Goal: Task Accomplishment & Management: Complete application form

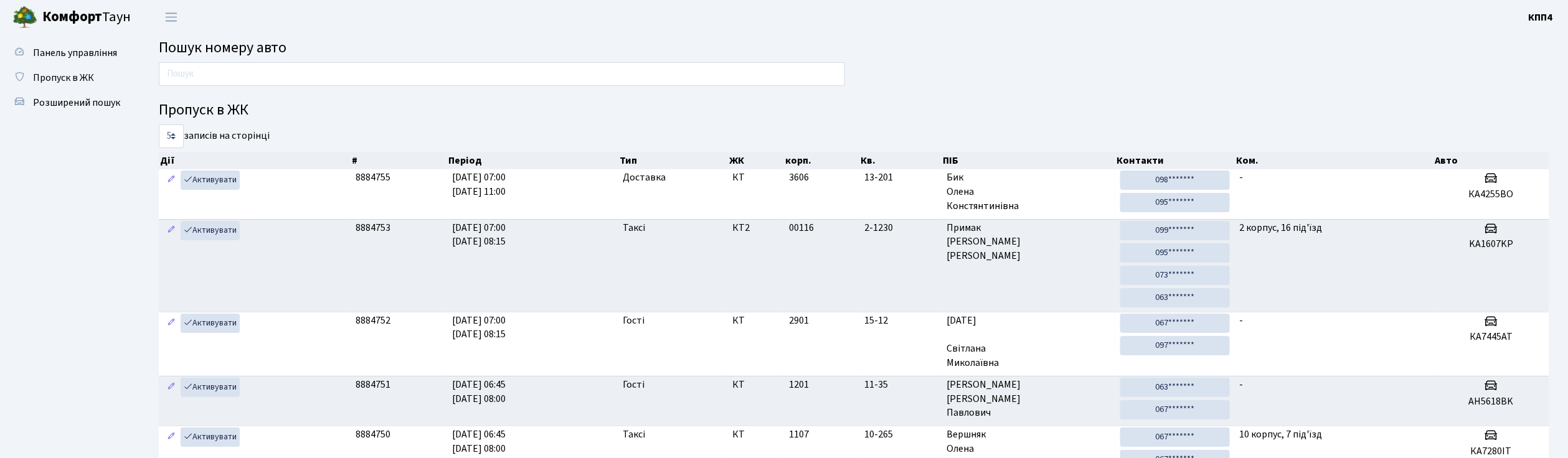
click at [501, 73] on input "text" at bounding box center [502, 74] width 686 height 23
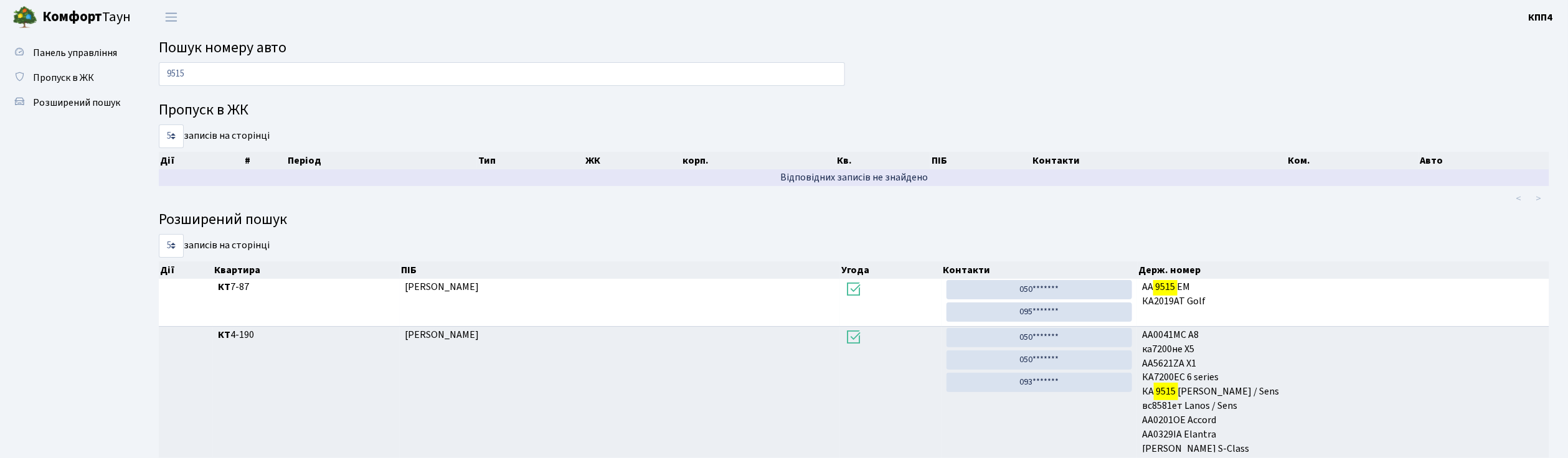
scroll to position [57, 0]
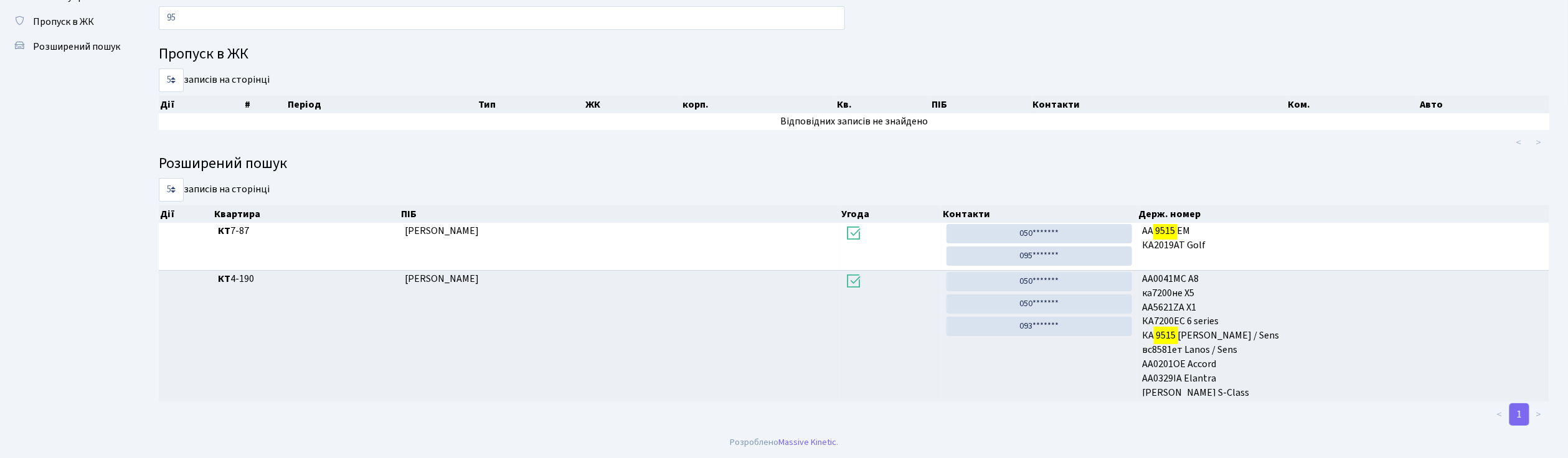
type input "9"
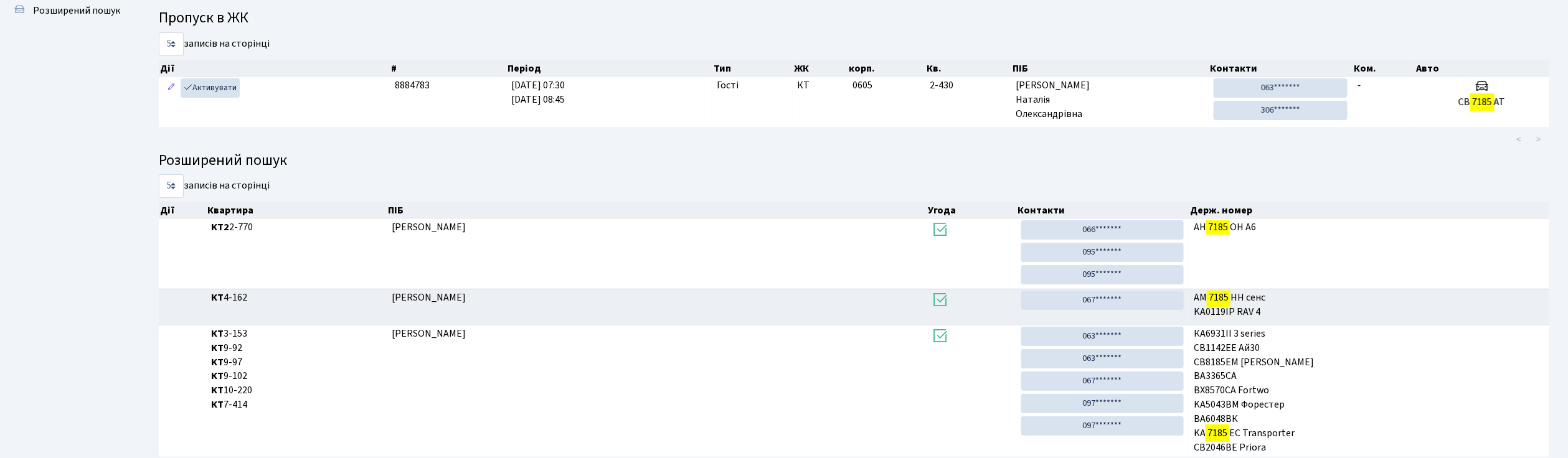
scroll to position [66, 0]
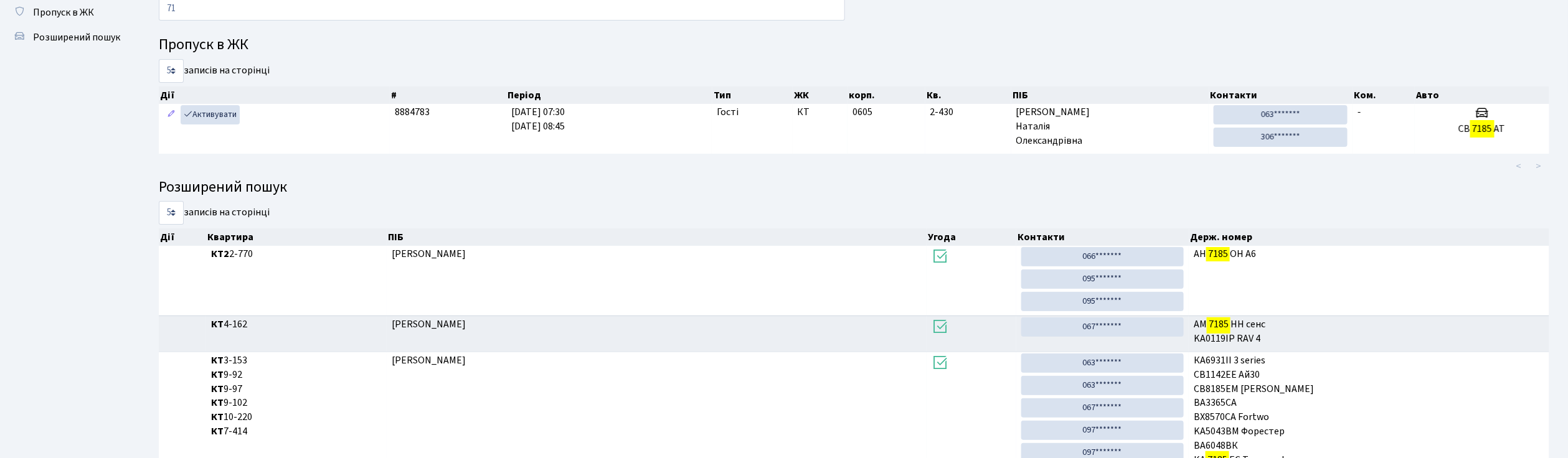
type input "7"
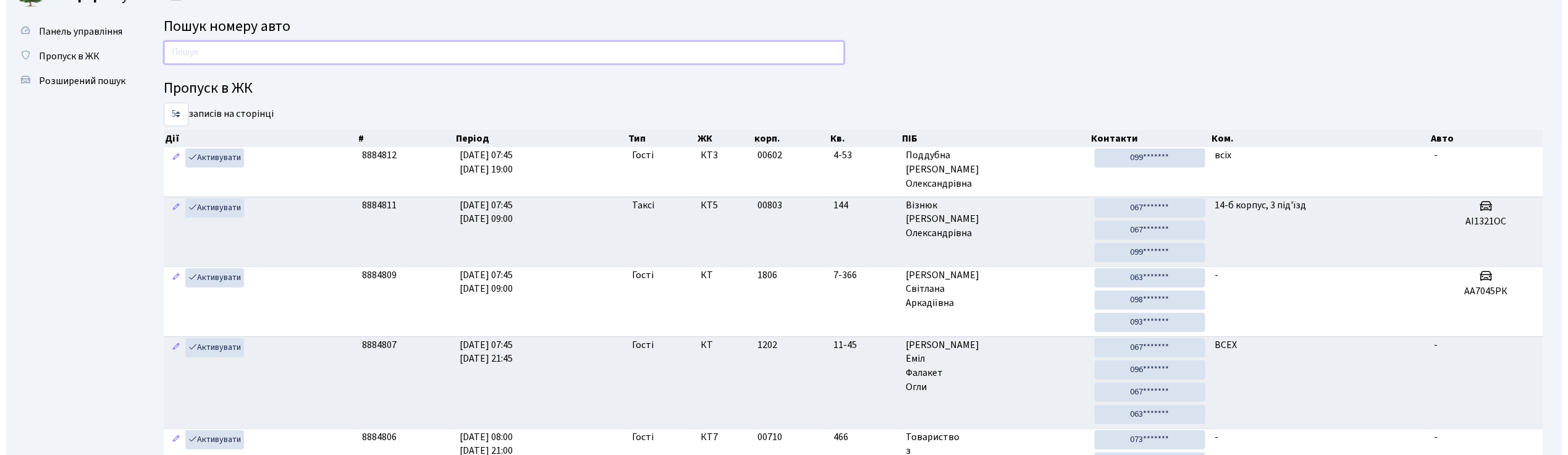
scroll to position [0, 0]
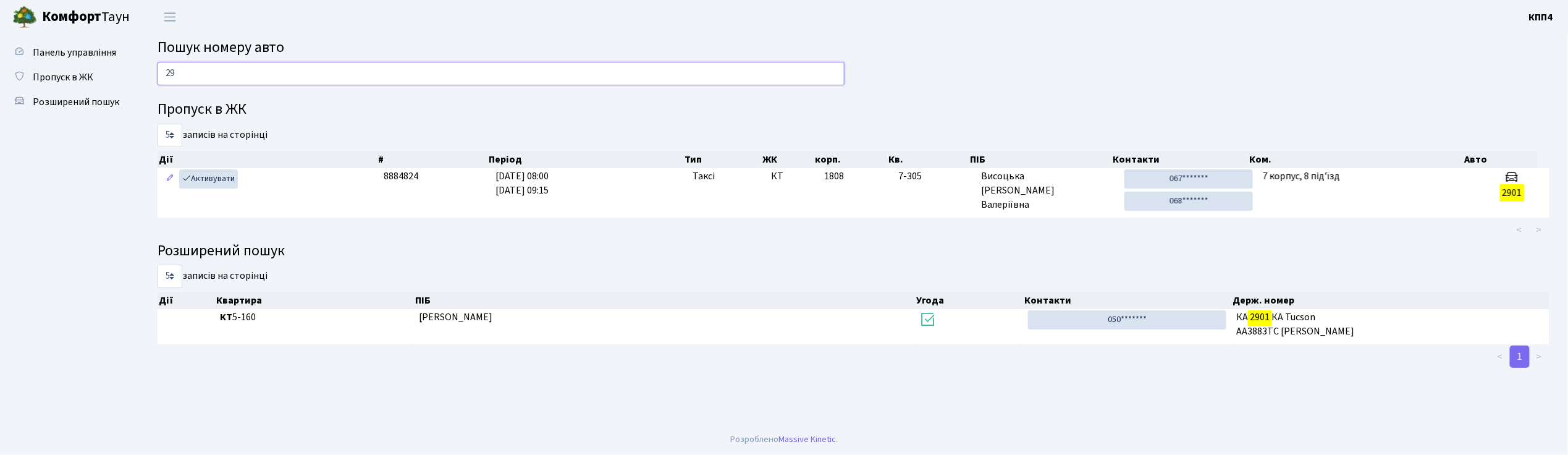
type input "2"
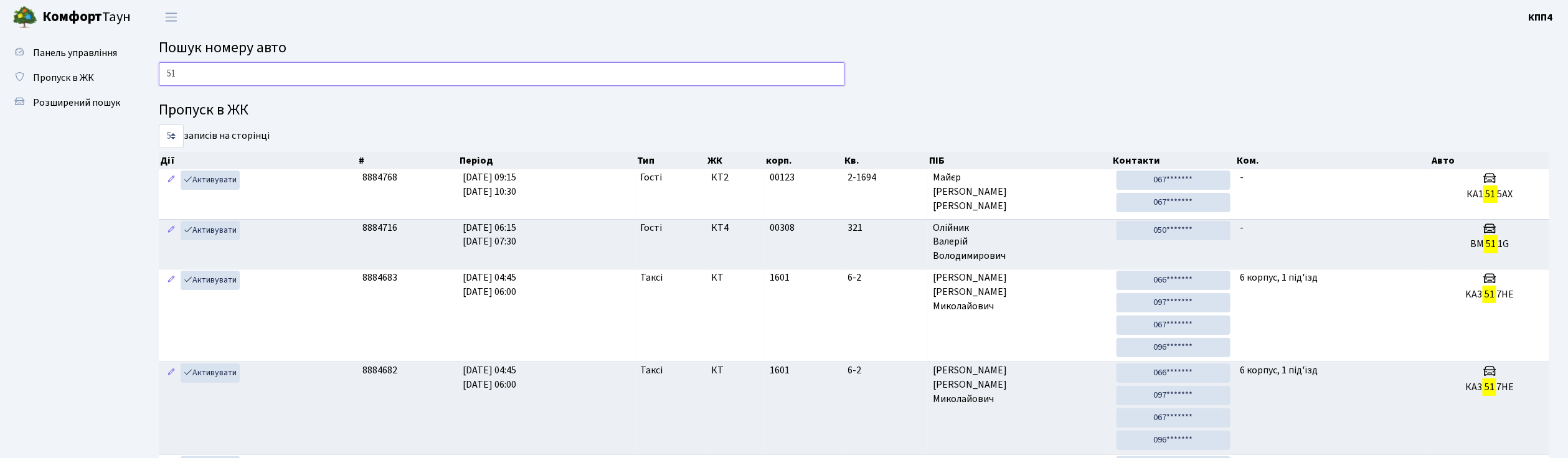
type input "5"
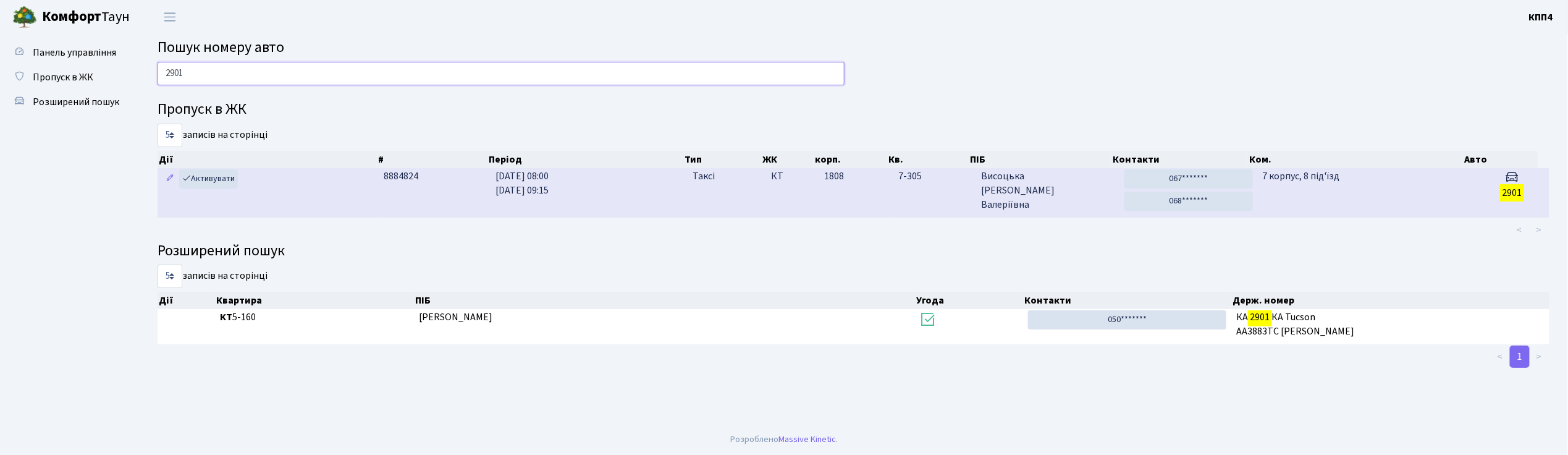
type input "2901"
click at [1071, 192] on span "Висоцька Анна Валеріївна" at bounding box center [1047, 190] width 134 height 42
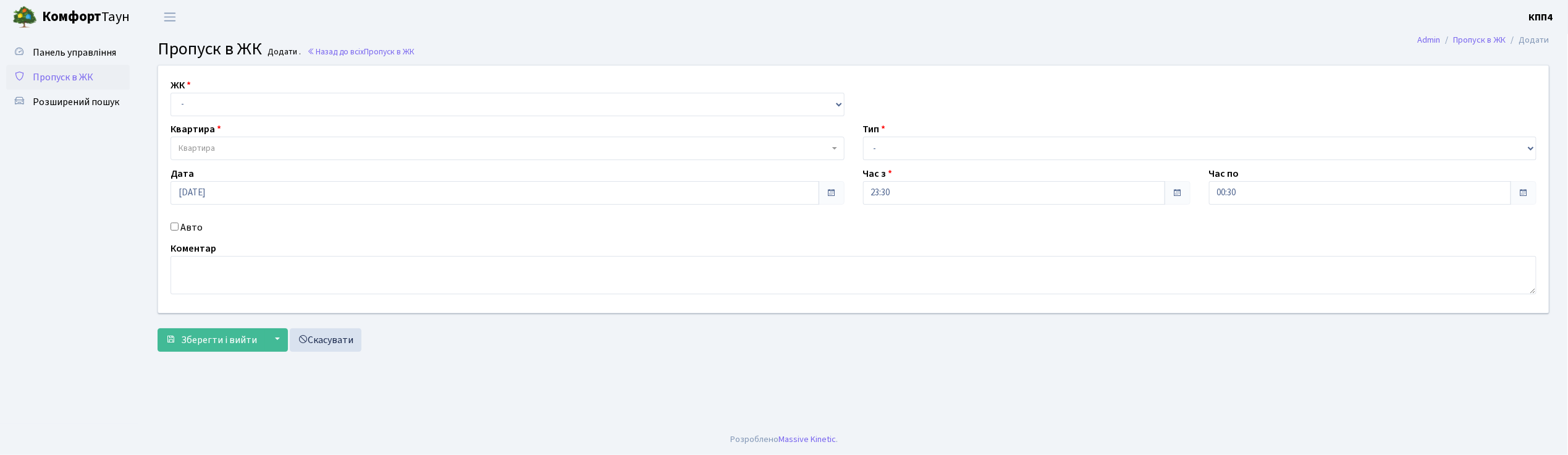
click at [173, 228] on input "Авто" at bounding box center [175, 227] width 8 height 8
checkbox input "true"
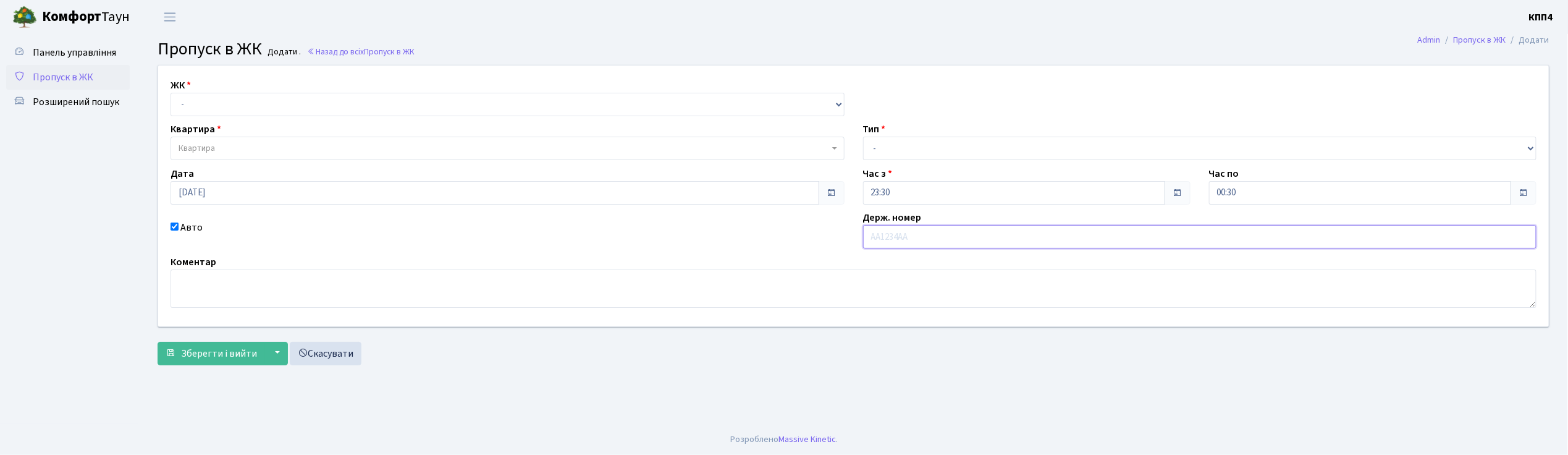
click at [935, 238] on input "text" at bounding box center [1200, 236] width 674 height 23
type input "КА2617ОР"
click at [236, 109] on select "- КТ, вул. Регенераторна, 4 КТ2, просп. Соборності, 17 КТ3, вул. Березнева, 16 …" at bounding box center [508, 104] width 674 height 23
select select "271"
click at [171, 93] on select "- КТ, вул. Регенераторна, 4 КТ2, просп. Соборності, 17 КТ3, вул. Березнева, 16 …" at bounding box center [508, 104] width 674 height 23
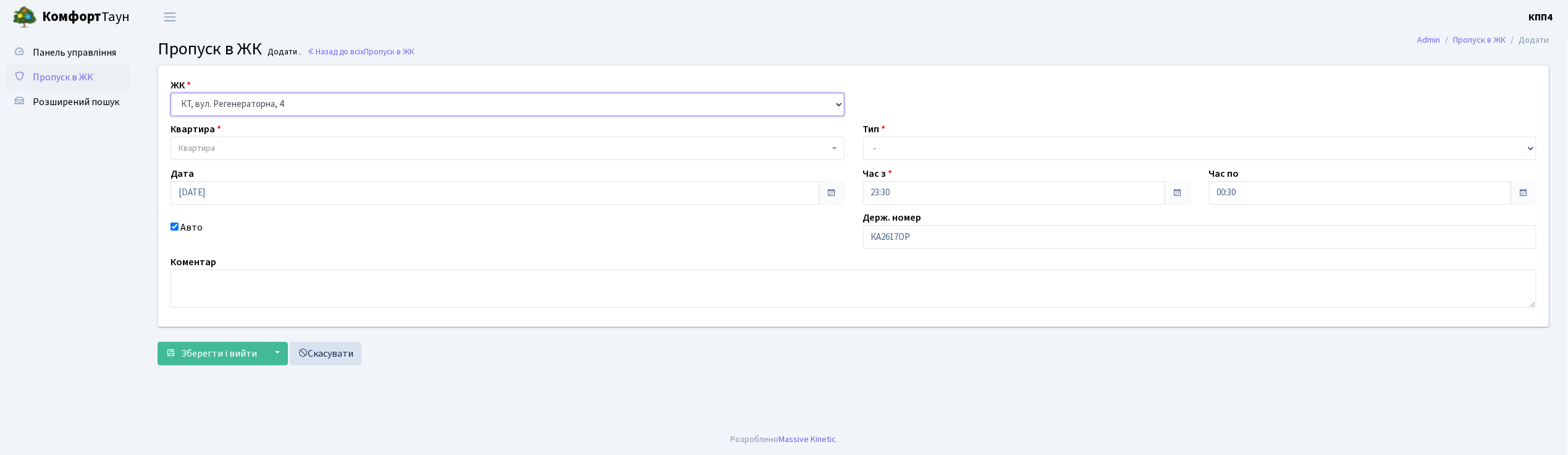
select select
click at [238, 144] on span "Квартира" at bounding box center [504, 148] width 651 height 12
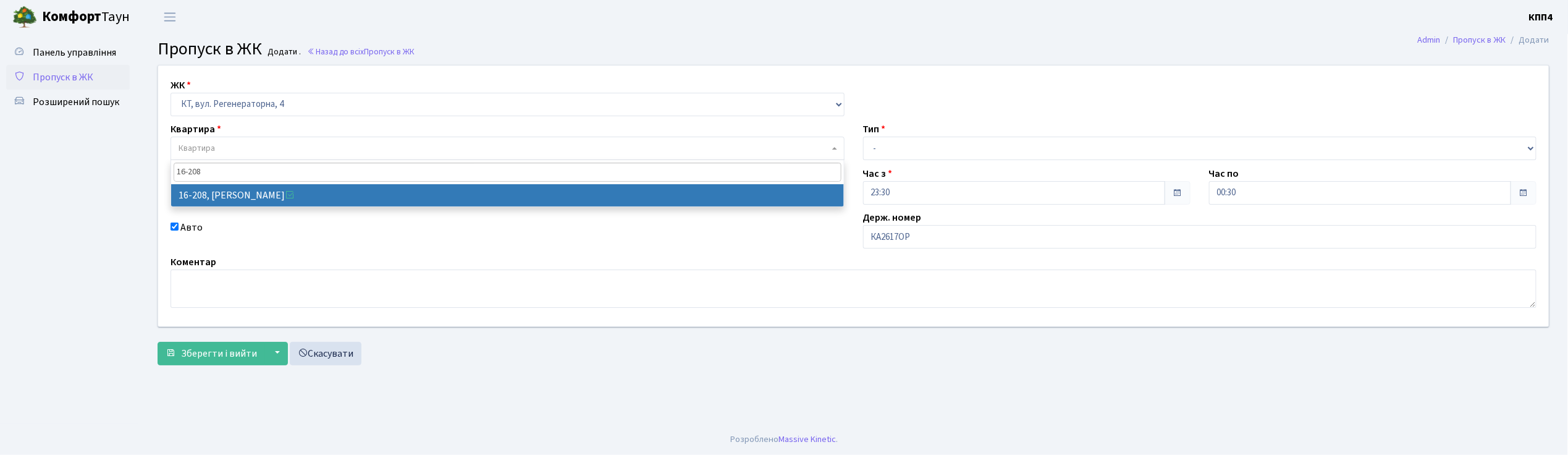
type input "16-208"
select select "8769"
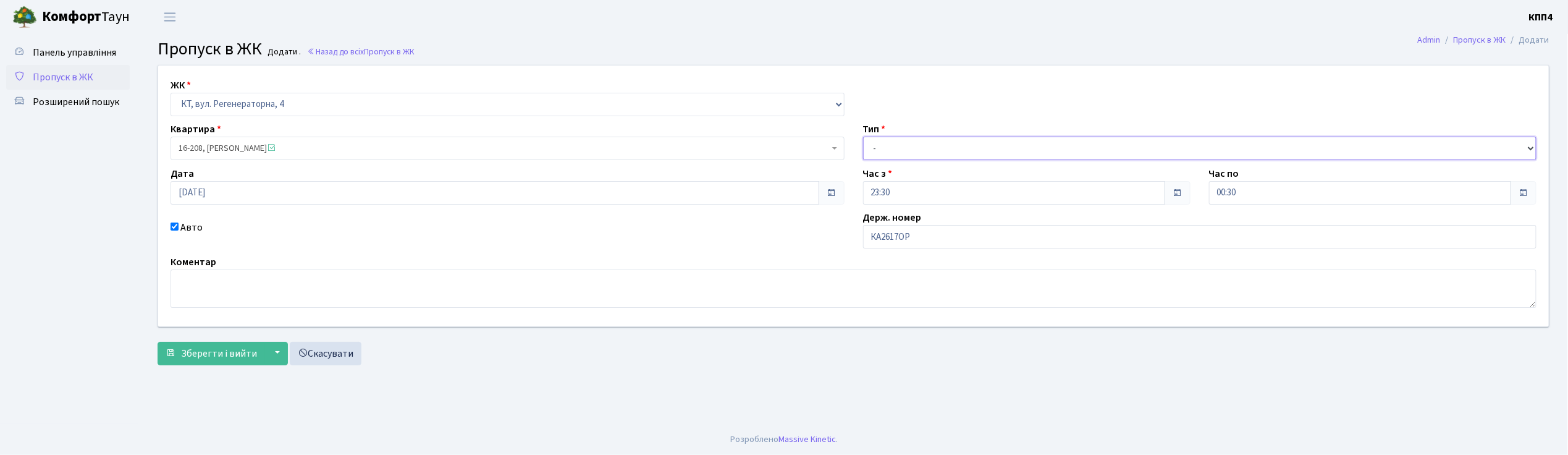
click at [990, 147] on select "- Доставка Таксі Гості Сервіс" at bounding box center [1200, 148] width 674 height 23
select select "3"
click at [863, 136] on select "- Доставка Таксі Гості Сервіс" at bounding box center [1200, 148] width 674 height 23
click at [232, 360] on span "Зберегти і вийти" at bounding box center [219, 354] width 76 height 14
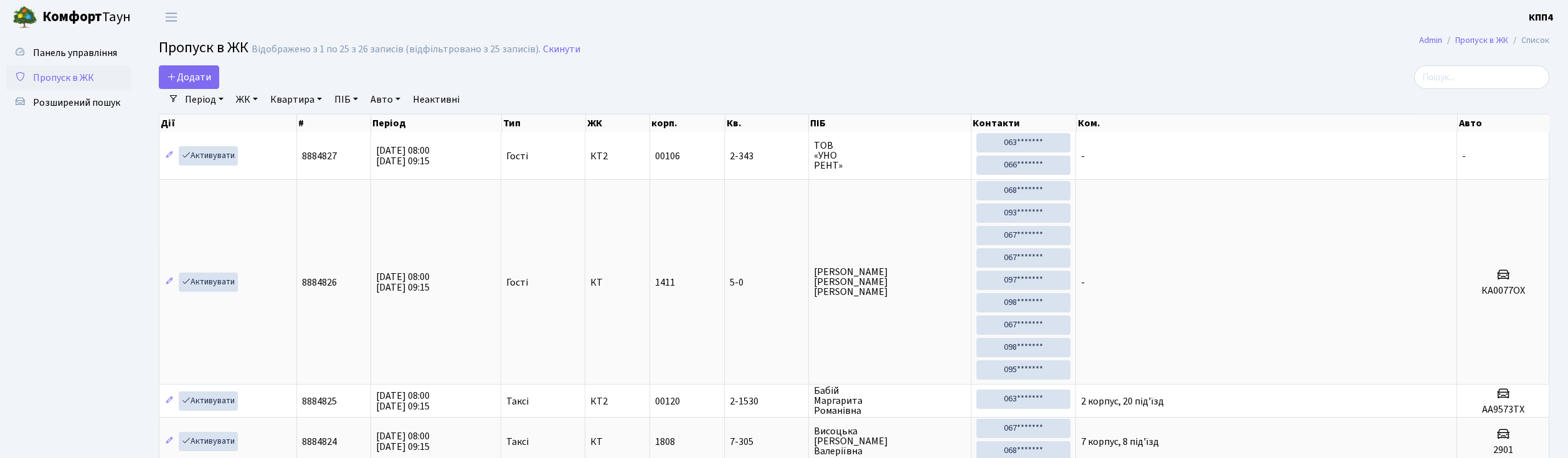
select select "25"
click at [1478, 76] on input "search" at bounding box center [1482, 77] width 135 height 23
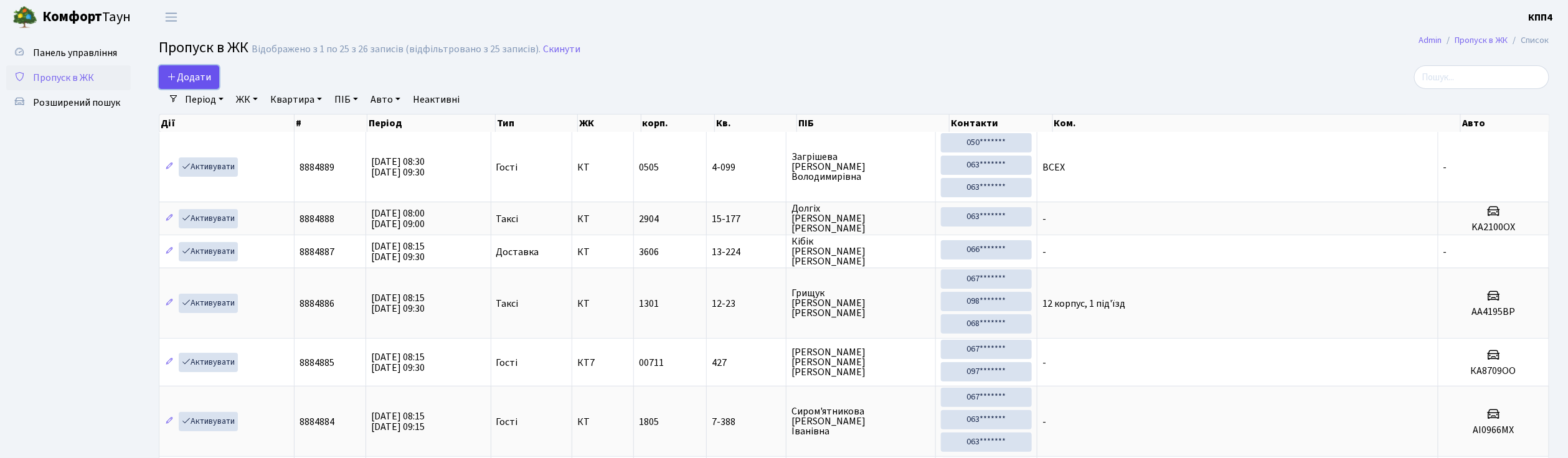
click at [202, 68] on link "Додати" at bounding box center [188, 77] width 60 height 23
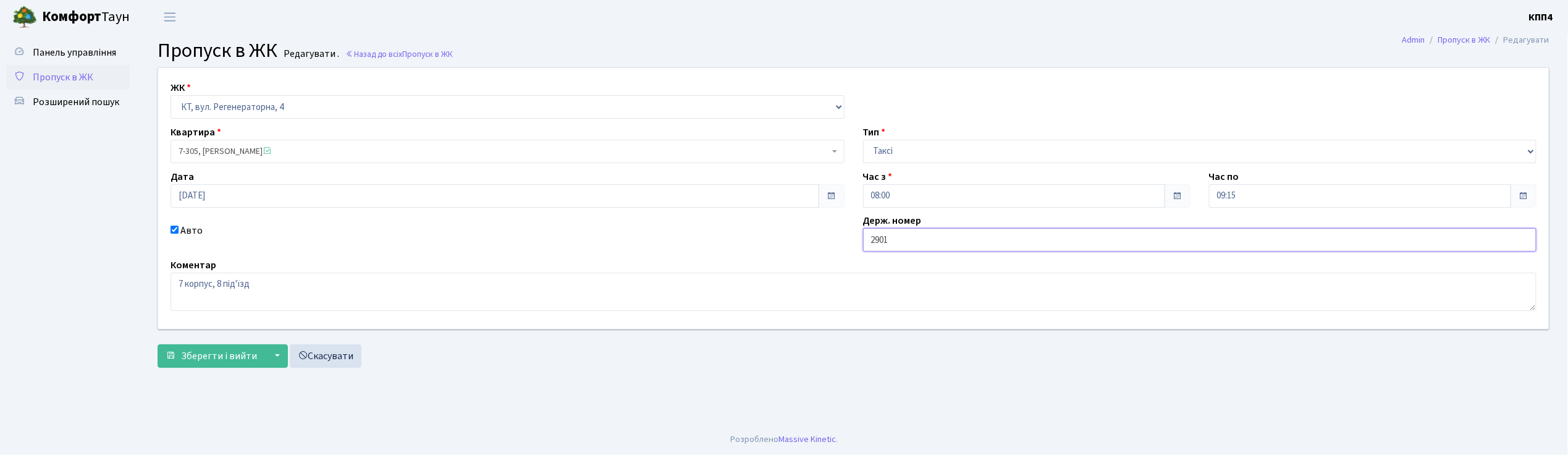
click at [863, 240] on input "2901" at bounding box center [1200, 240] width 674 height 23
click at [908, 241] on input "КА2901" at bounding box center [1200, 240] width 674 height 23
type input "КА2901СХ"
click at [211, 356] on span "Зберегти і вийти" at bounding box center [219, 356] width 76 height 14
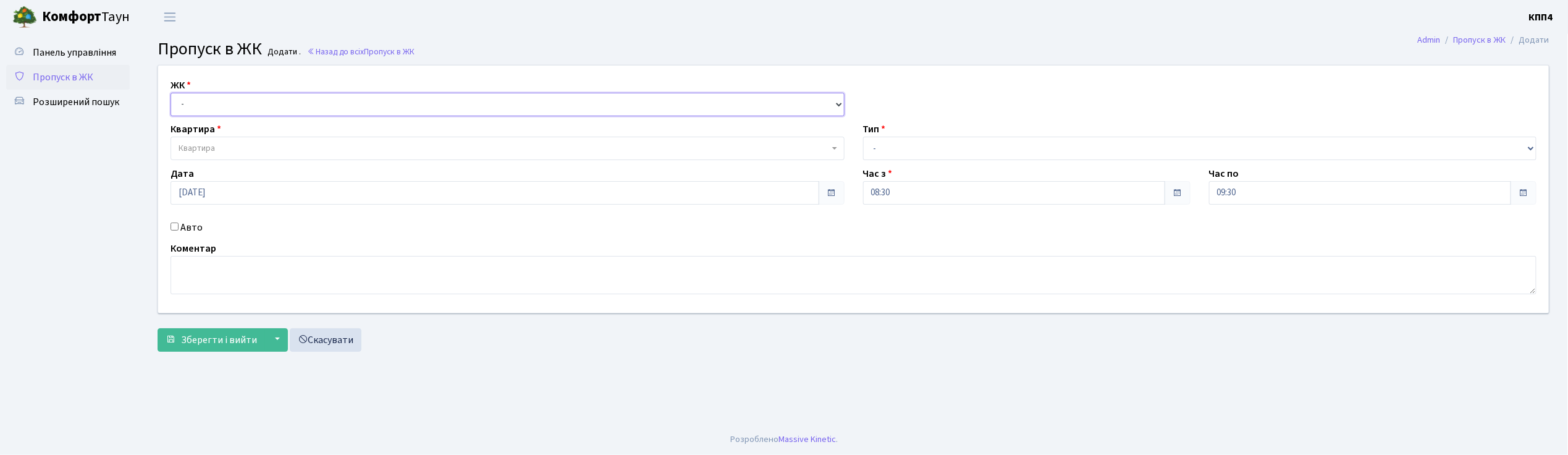
click at [188, 99] on select "- КТ, вул. Регенераторна, 4 КТ2, просп. [STREET_ADDRESS] [STREET_ADDRESS] [PERS…" at bounding box center [508, 104] width 674 height 23
select select "271"
click at [171, 93] on select "- КТ, вул. Регенераторна, 4 КТ2, просп. [STREET_ADDRESS] [STREET_ADDRESS] [PERS…" at bounding box center [508, 104] width 674 height 23
select select
click at [241, 149] on span "Квартира" at bounding box center [504, 148] width 651 height 12
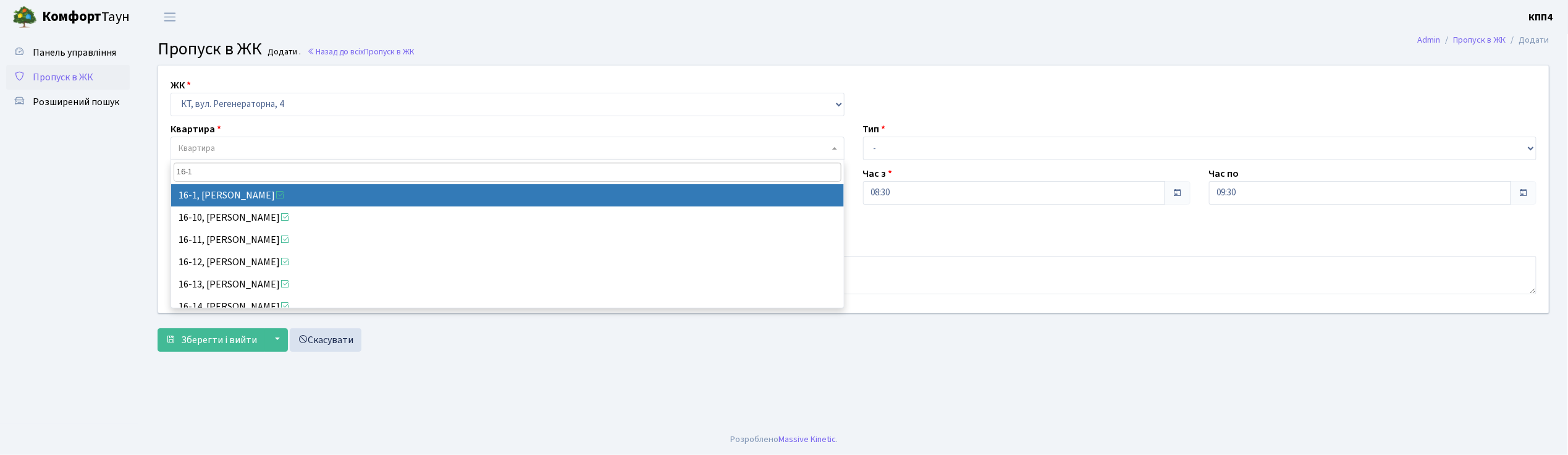
type input "16-1"
select select "8562"
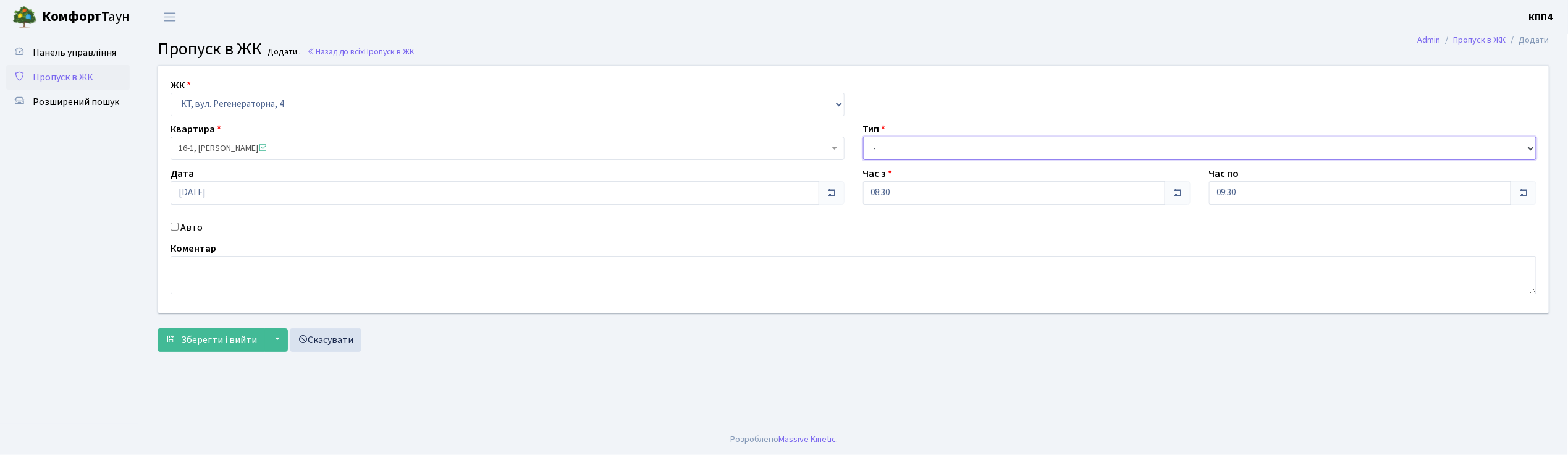
click at [878, 149] on select "- Доставка Таксі Гості Сервіс" at bounding box center [1200, 148] width 674 height 23
select select "3"
click at [863, 136] on select "- Доставка Таксі Гості Сервіс" at bounding box center [1200, 148] width 674 height 23
click at [195, 273] on textarea at bounding box center [854, 275] width 1366 height 38
type textarea "[DEMOGRAPHIC_DATA]"
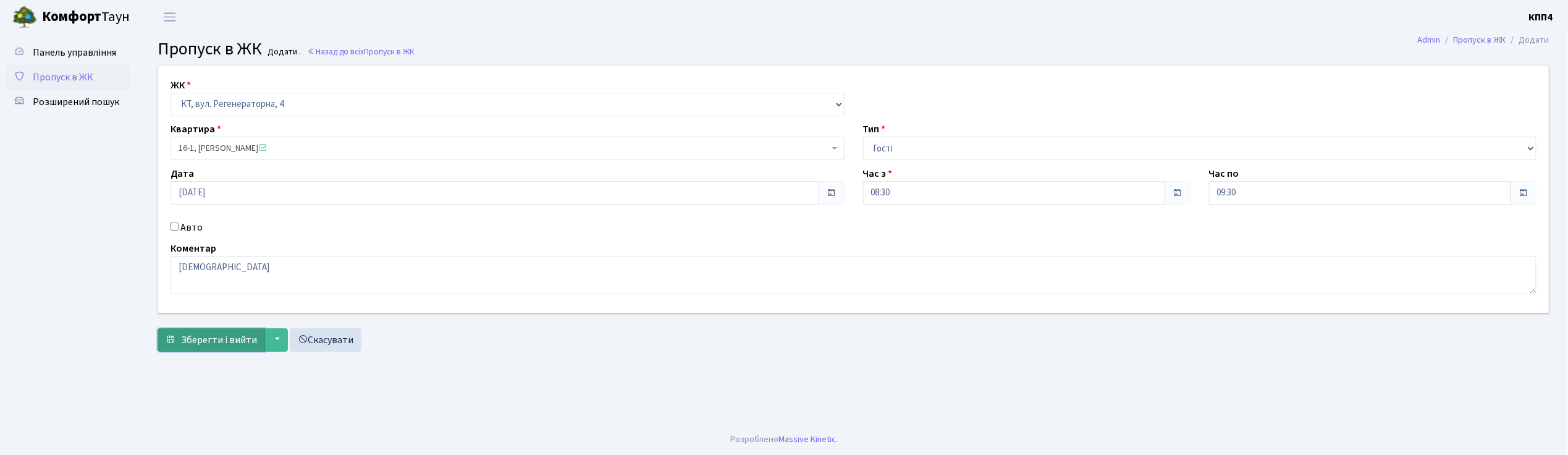
click at [208, 344] on span "Зберегти і вийти" at bounding box center [219, 340] width 76 height 14
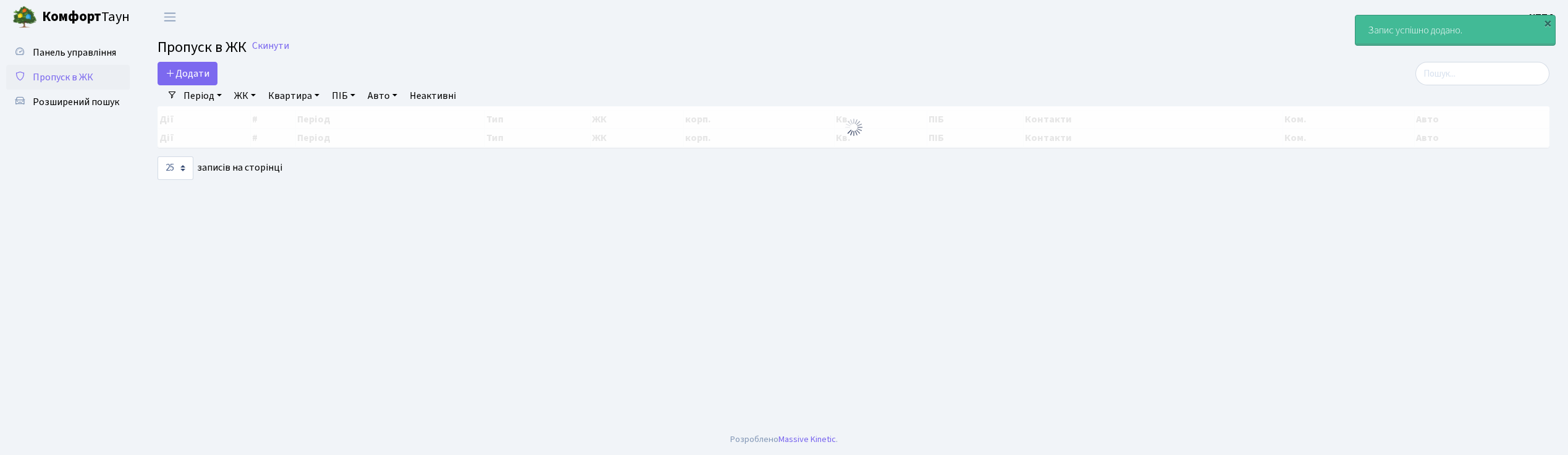
select select "25"
